Goal: Information Seeking & Learning: Learn about a topic

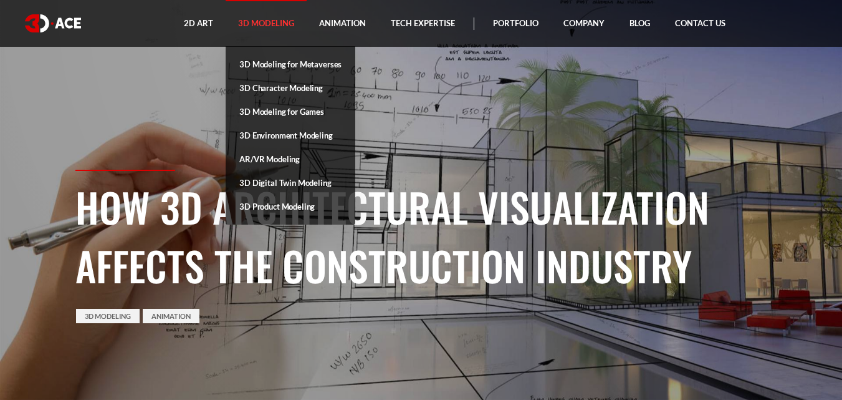
click at [274, 12] on link "3D Modeling" at bounding box center [266, 23] width 81 height 47
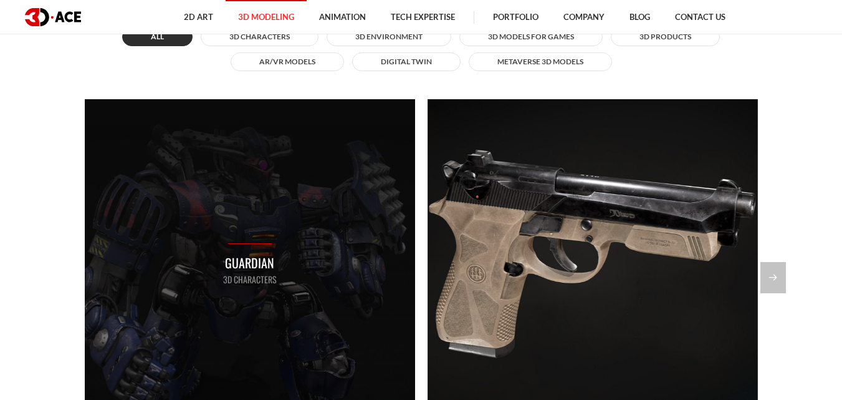
scroll to position [1142, 0]
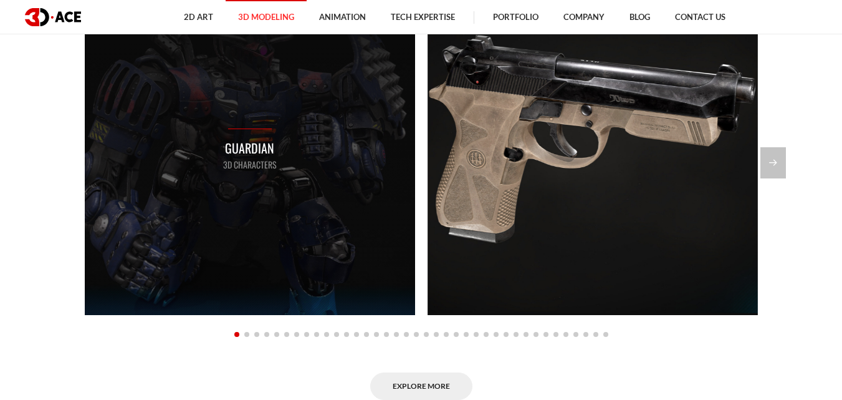
click at [279, 216] on div "Guardian 3D Characters" at bounding box center [250, 149] width 330 height 330
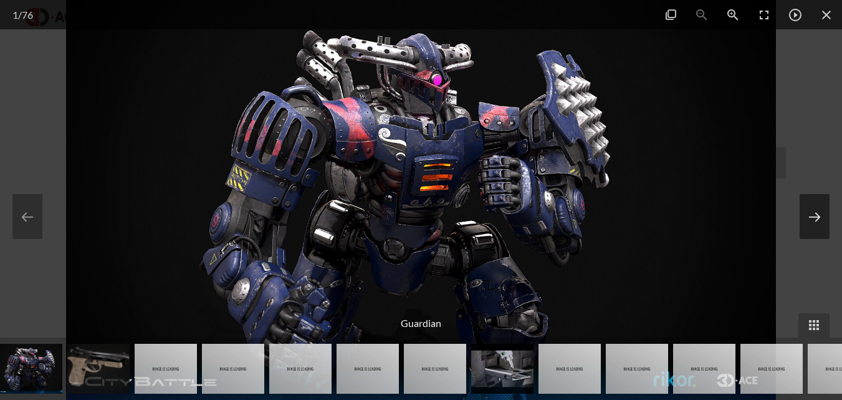
click at [813, 234] on button at bounding box center [815, 216] width 30 height 45
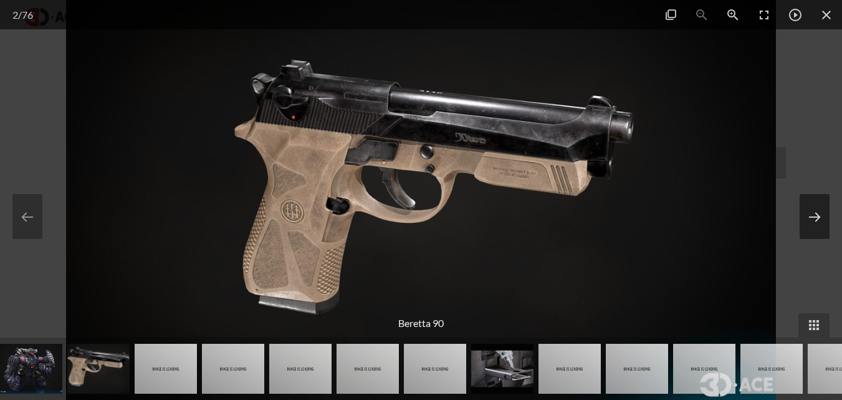
click at [813, 234] on button at bounding box center [815, 216] width 30 height 45
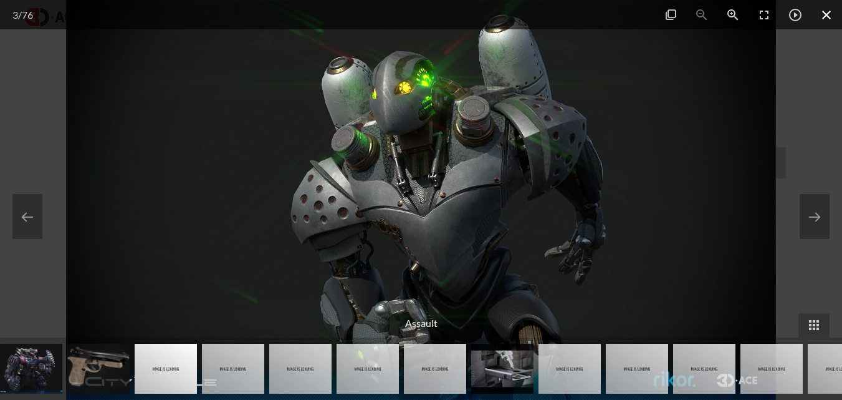
click at [825, 16] on span at bounding box center [826, 14] width 31 height 29
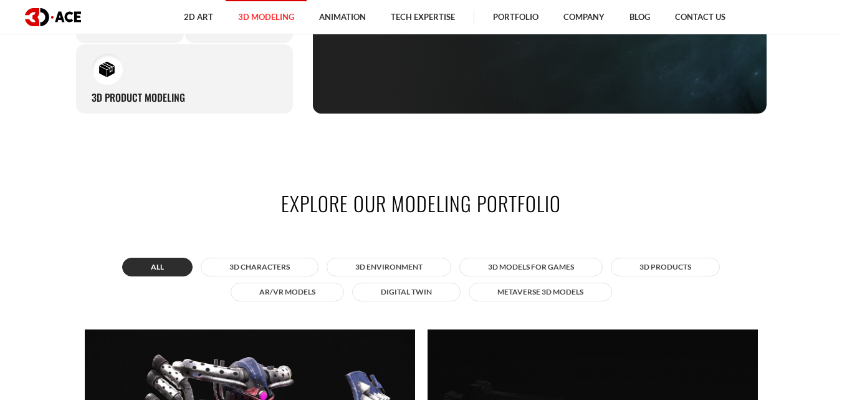
scroll to position [519, 0]
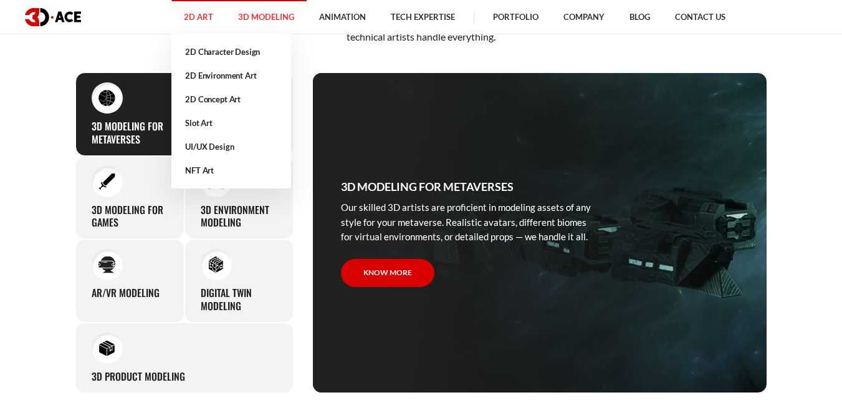
click at [194, 11] on link "2D Art" at bounding box center [198, 17] width 54 height 34
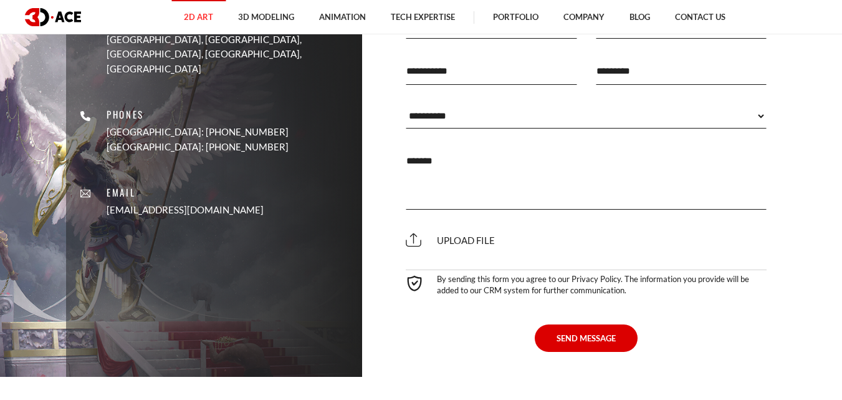
scroll to position [3532, 0]
